Goal: Task Accomplishment & Management: Manage account settings

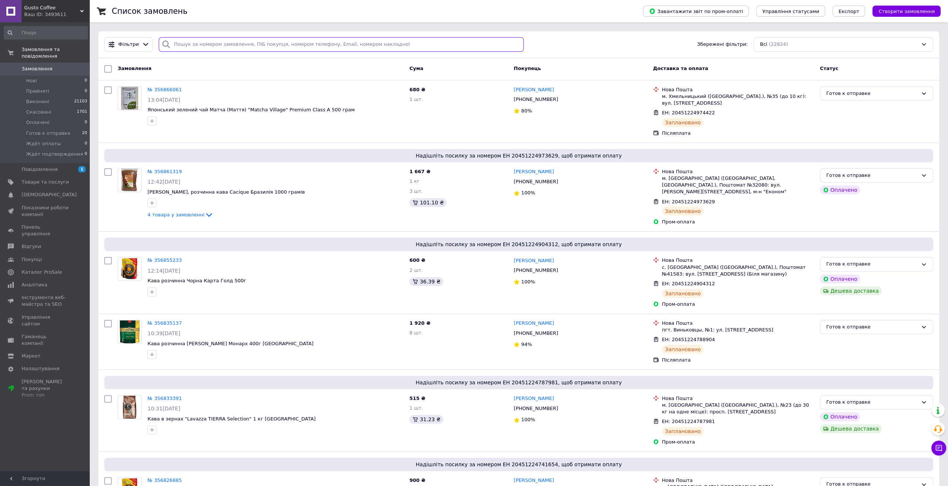
click at [255, 43] on input "search" at bounding box center [341, 44] width 365 height 15
type input "теницька"
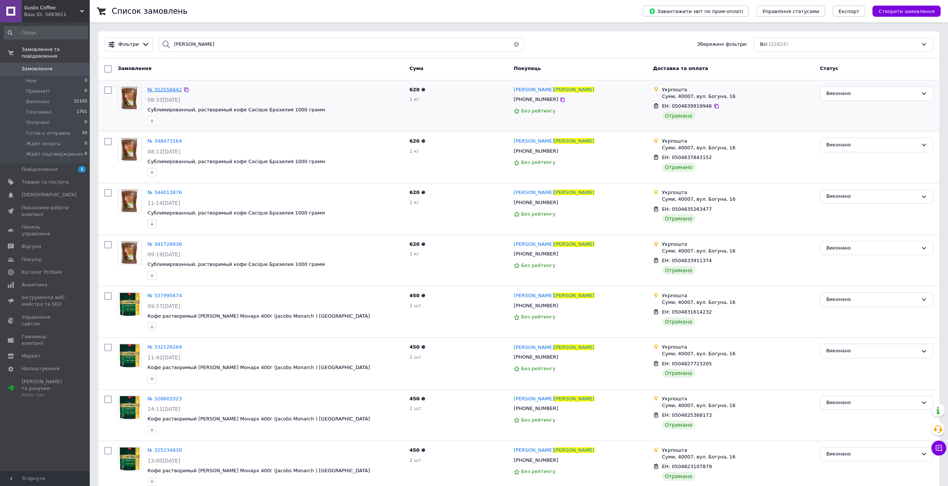
click at [167, 88] on span "№ 352558442" at bounding box center [165, 90] width 34 height 6
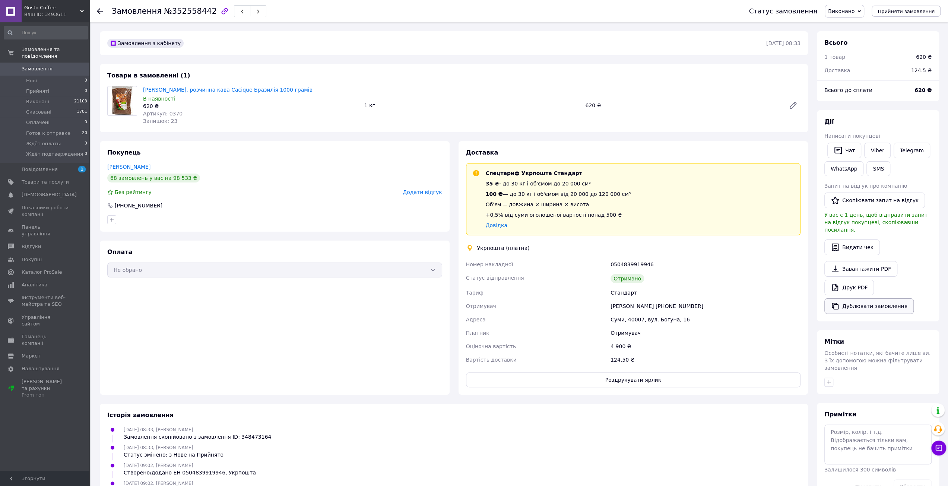
click at [862, 300] on button "Дублювати замовлення" at bounding box center [868, 306] width 89 height 16
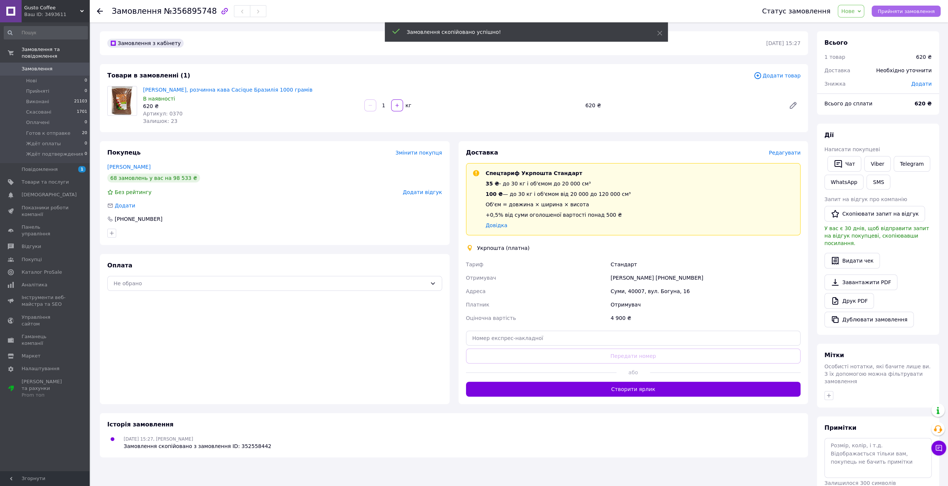
click at [894, 11] on span "Прийняти замовлення" at bounding box center [906, 12] width 57 height 6
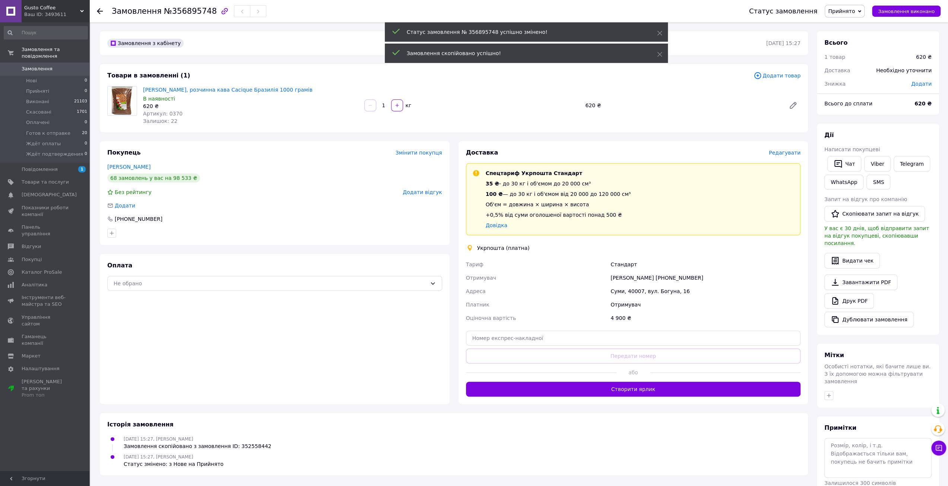
click at [178, 10] on span "№356895748" at bounding box center [190, 11] width 53 height 9
copy span "356895748"
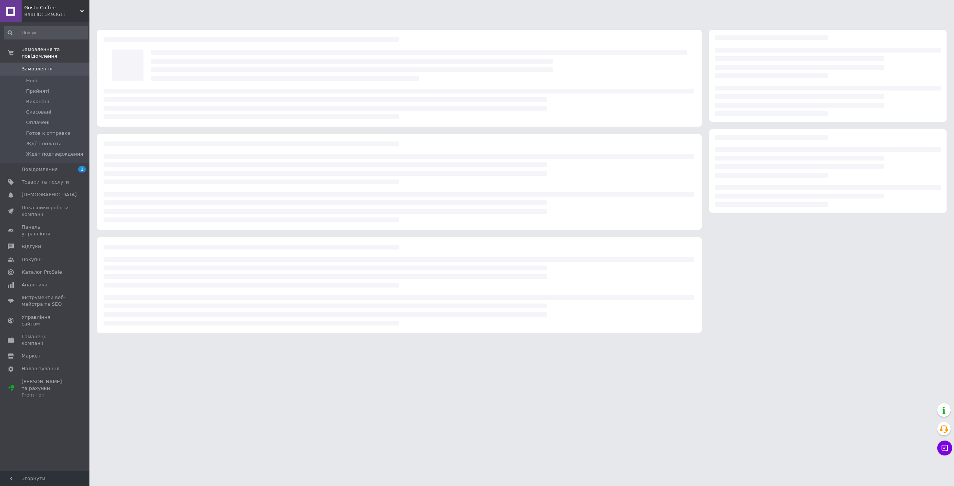
click at [30, 66] on span "Замовлення" at bounding box center [37, 69] width 31 height 7
